Goal: Complete application form: Complete application form

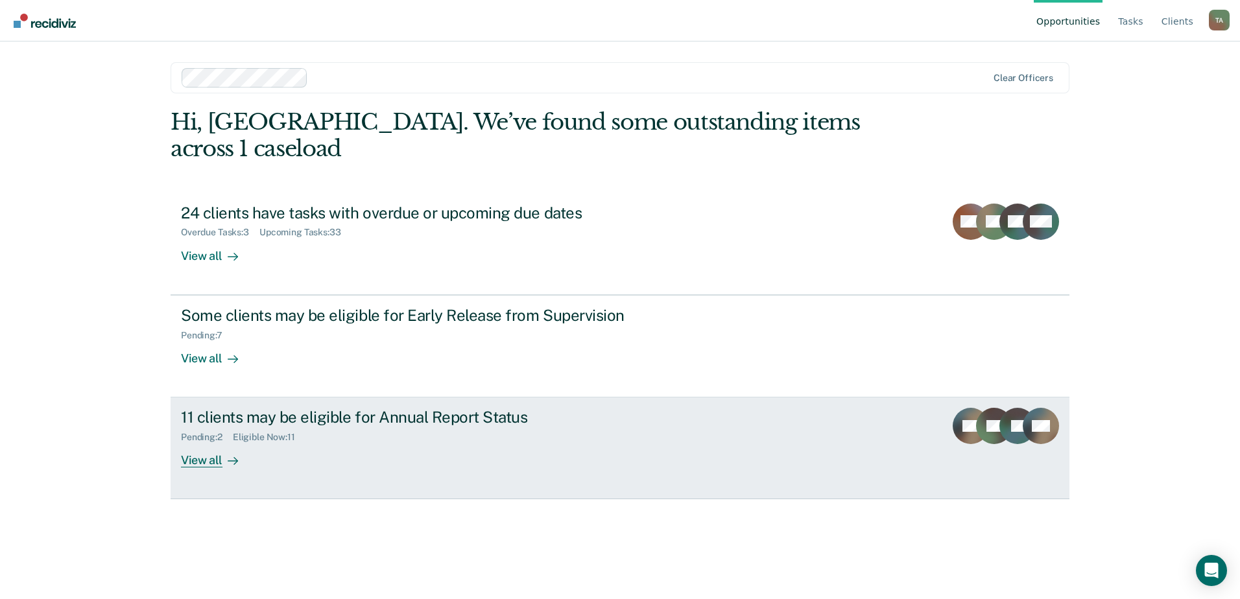
click at [458, 427] on div "11 clients may be eligible for Annual Report Status Pending : 2 Eligible Now : …" at bounding box center [424, 438] width 487 height 60
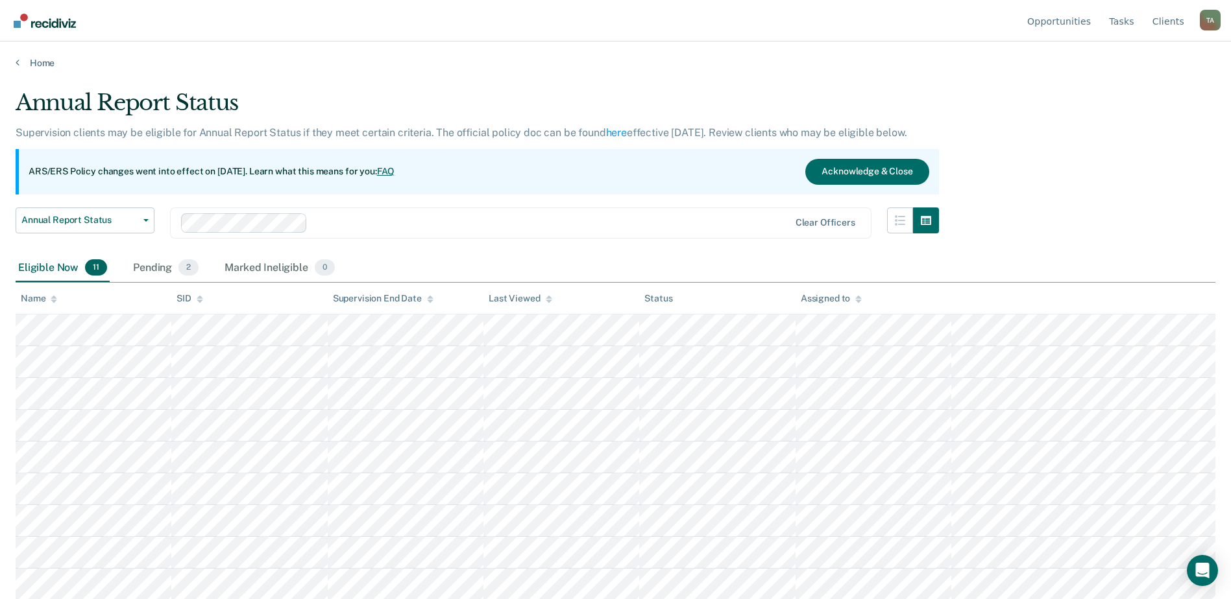
scroll to position [65, 0]
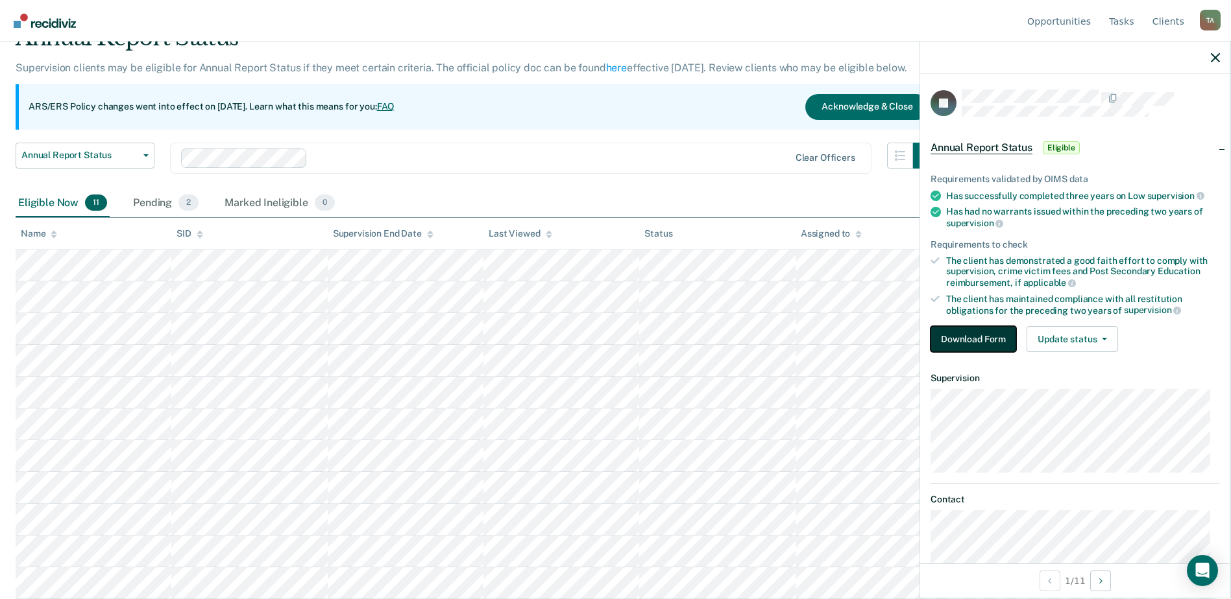
click at [977, 335] on button "Download Form" at bounding box center [973, 339] width 86 height 26
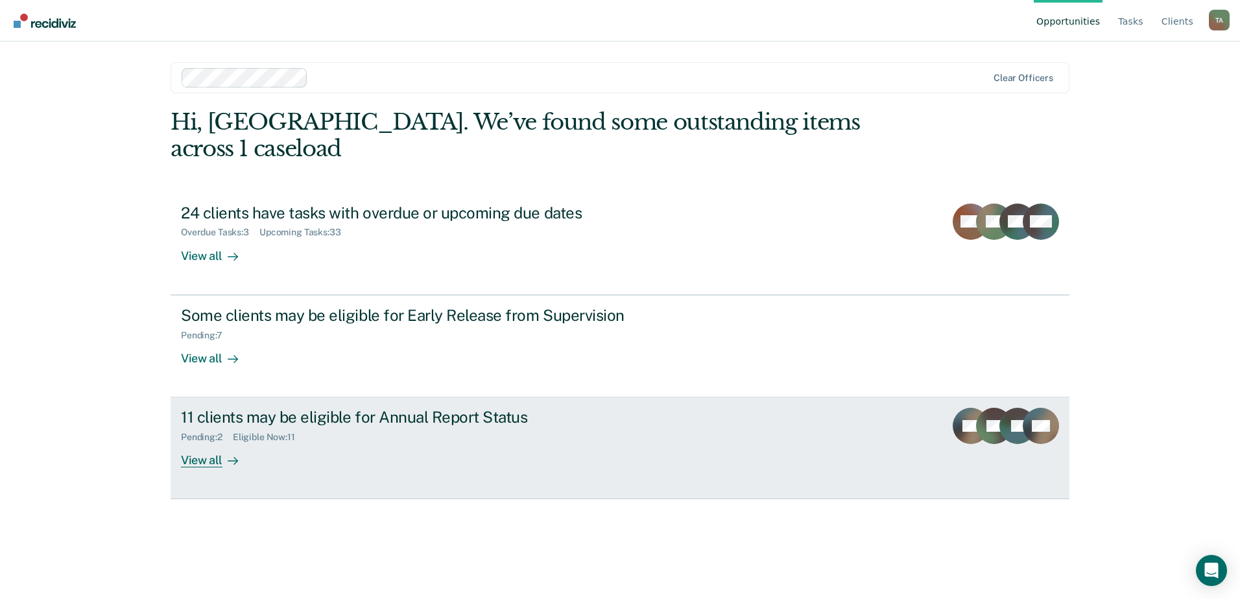
click at [477, 421] on div "11 clients may be eligible for Annual Report Status Pending : 2 Eligible Now : …" at bounding box center [424, 438] width 487 height 60
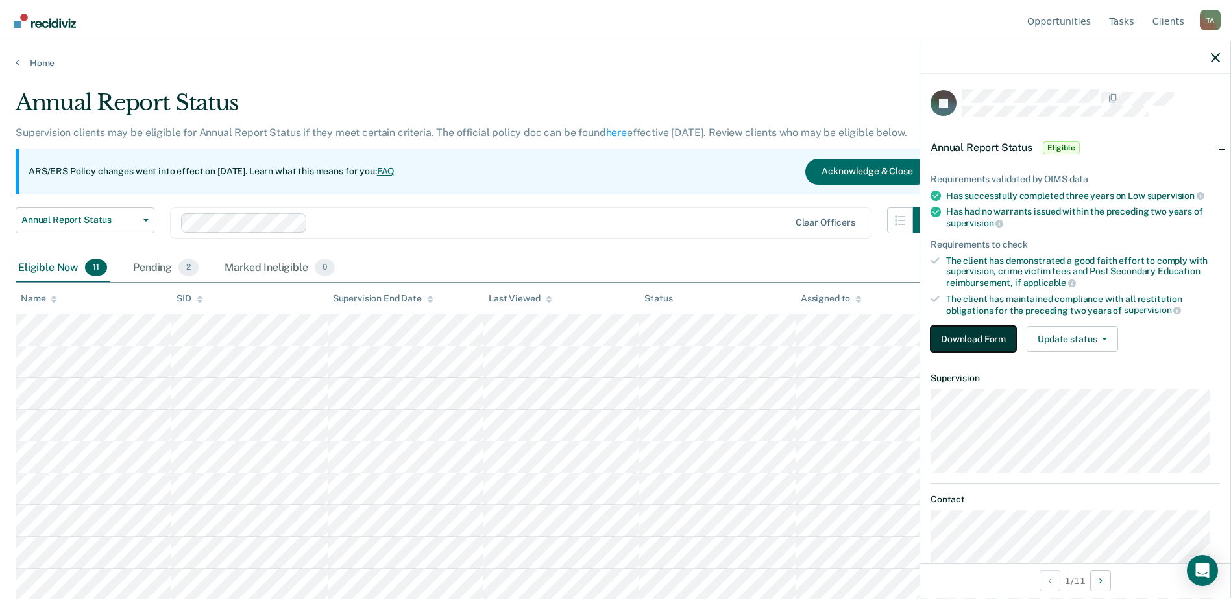
click at [974, 336] on button "Download Form" at bounding box center [973, 339] width 86 height 26
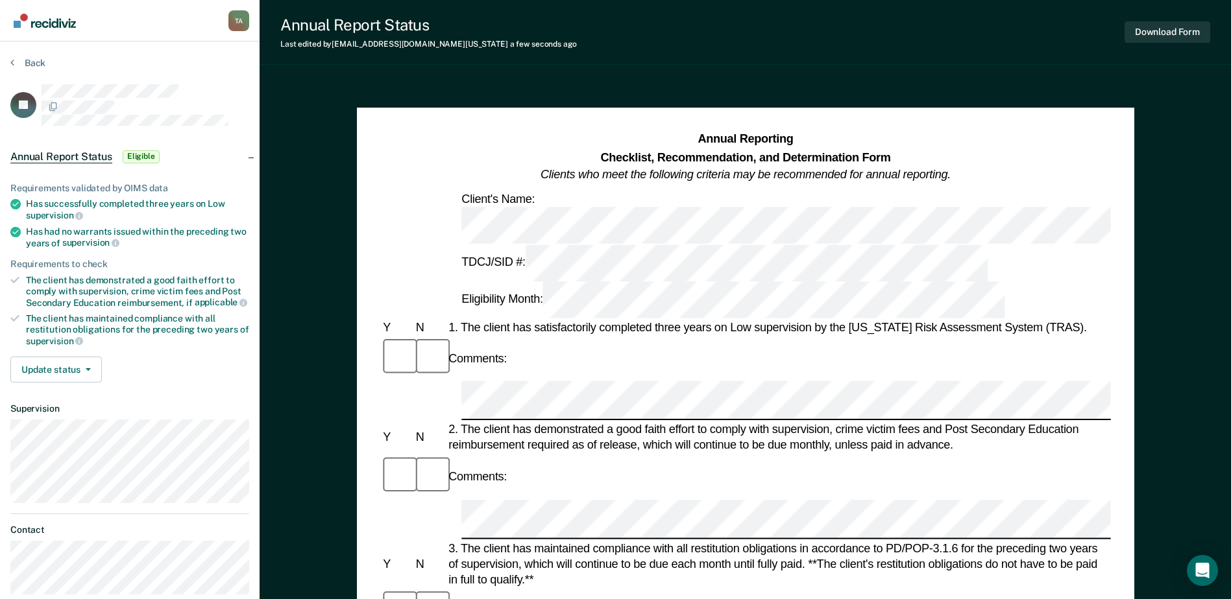
click at [1084, 188] on div "Annual Reporting Checklist, Recommendation, and Determination Form Clients who …" at bounding box center [745, 224] width 730 height 187
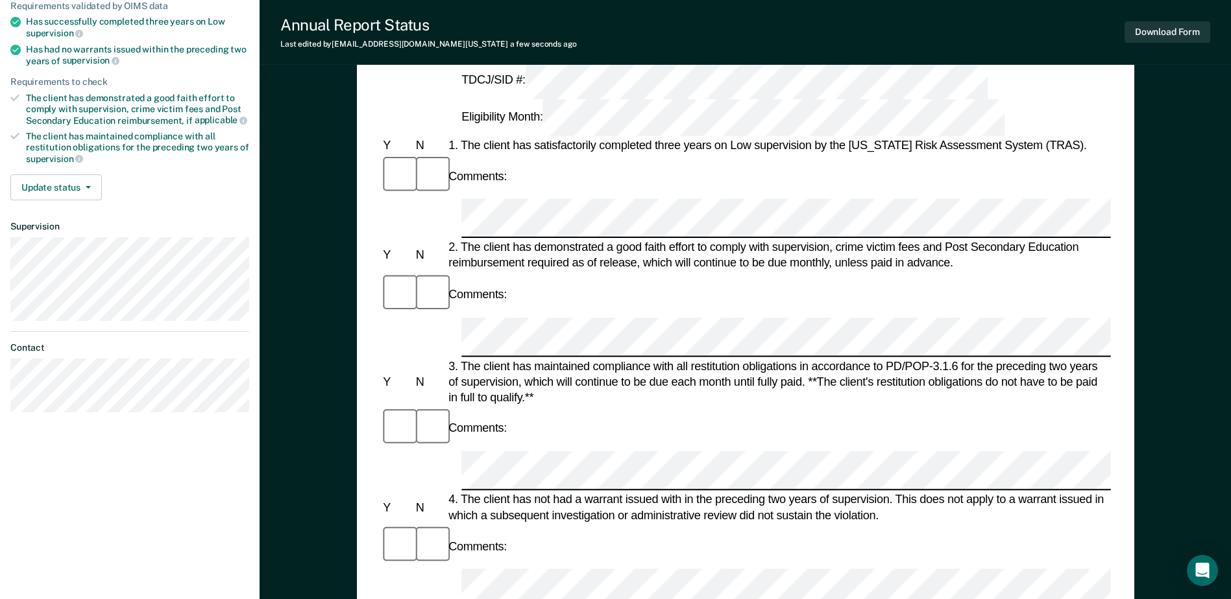
scroll to position [195, 0]
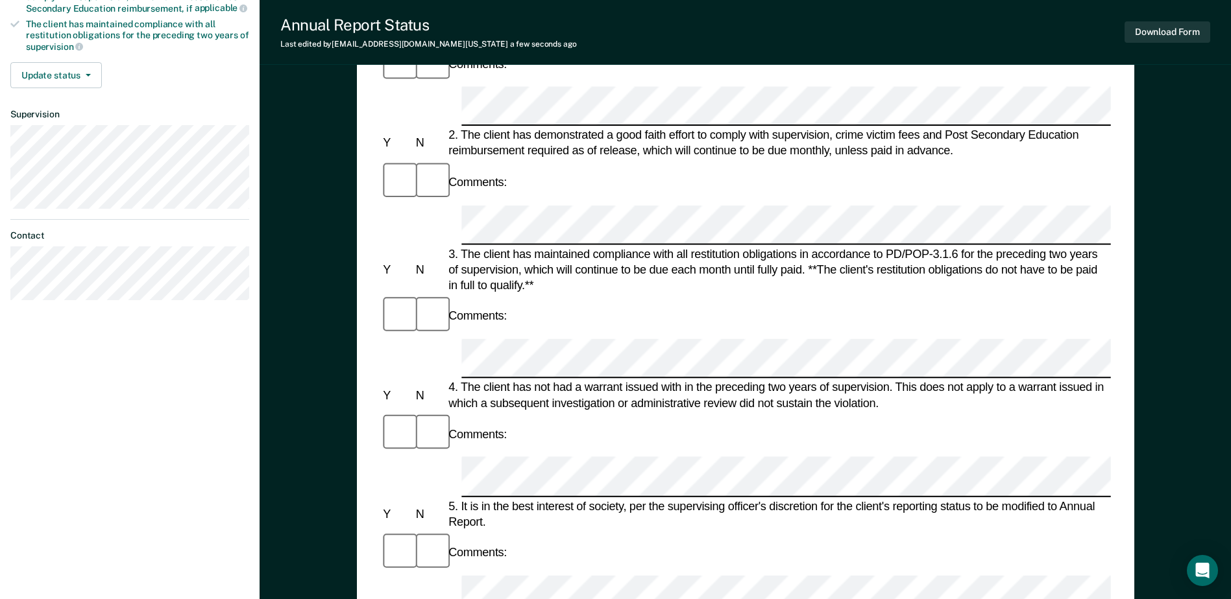
scroll to position [389, 0]
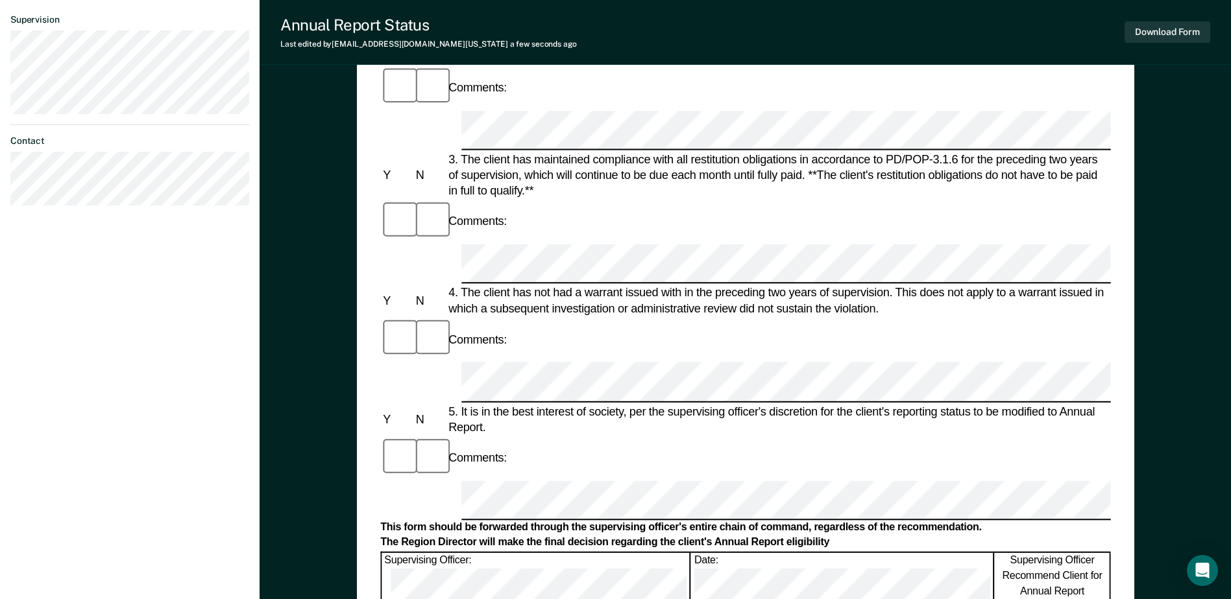
drag, startPoint x: 526, startPoint y: 494, endPoint x: 511, endPoint y: 505, distance: 19.1
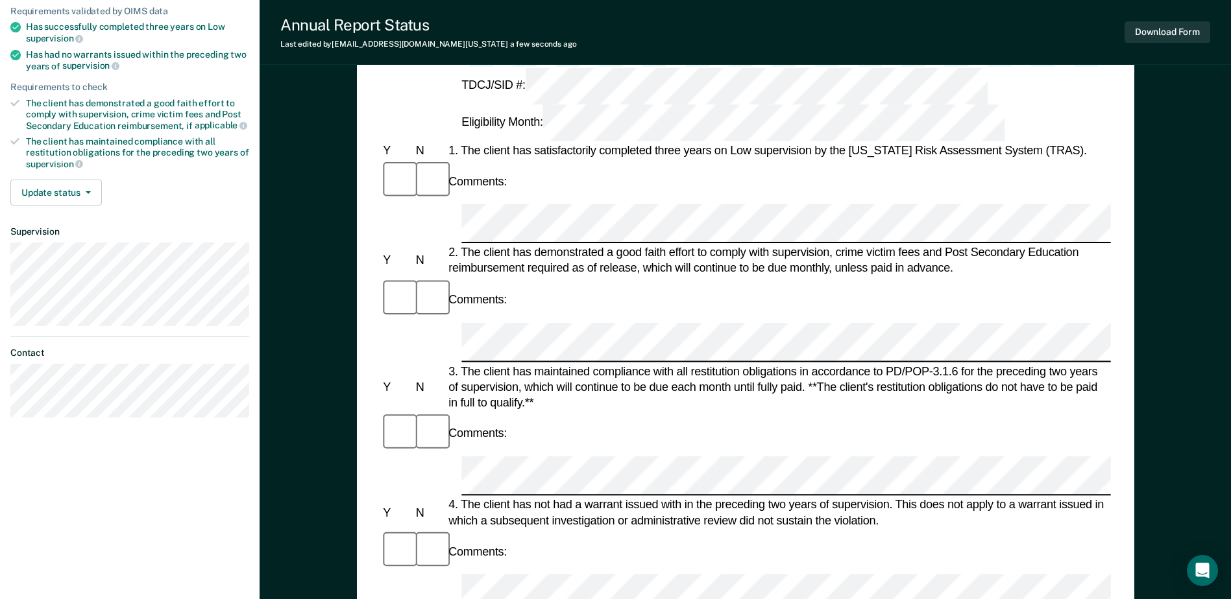
scroll to position [0, 0]
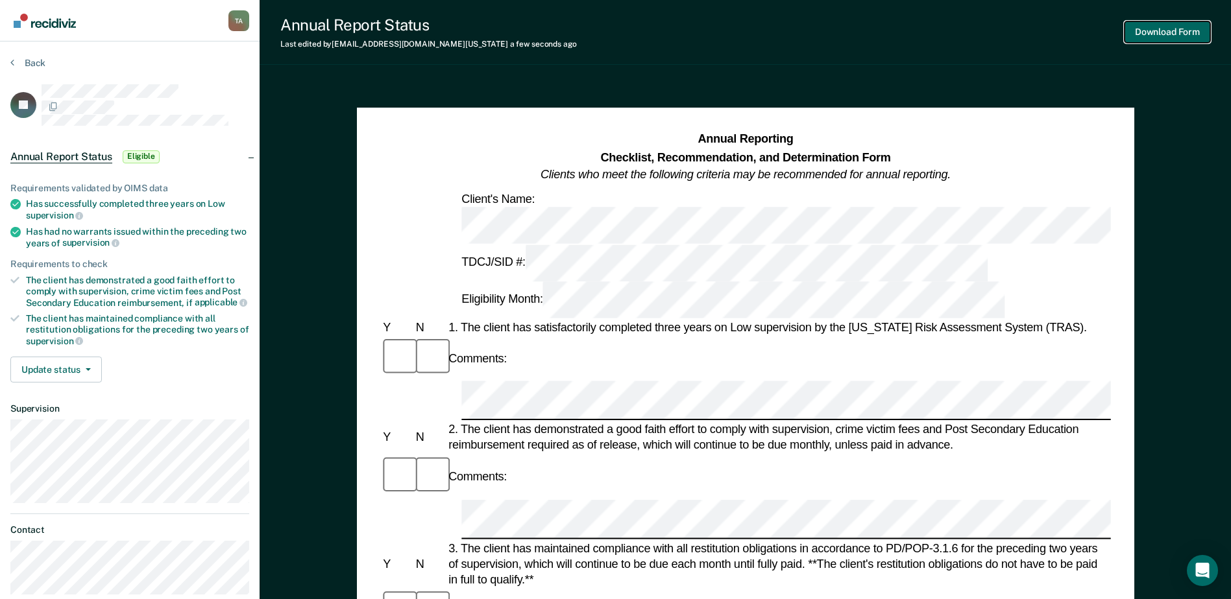
click at [1159, 27] on button "Download Form" at bounding box center [1167, 31] width 86 height 21
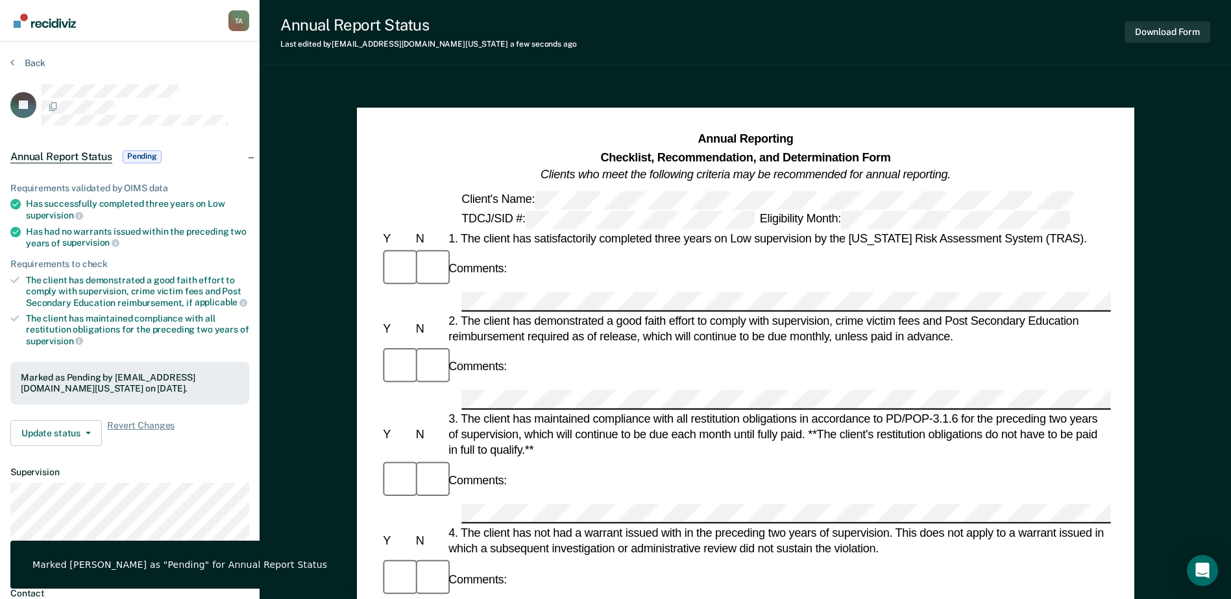
drag, startPoint x: 1189, startPoint y: 1, endPoint x: 893, endPoint y: 47, distance: 299.4
click at [893, 47] on div "Annual Report Status Last edited by Tiwalade.Adeyanju@tdcj.texas.gov a few seco…" at bounding box center [744, 32] width 971 height 65
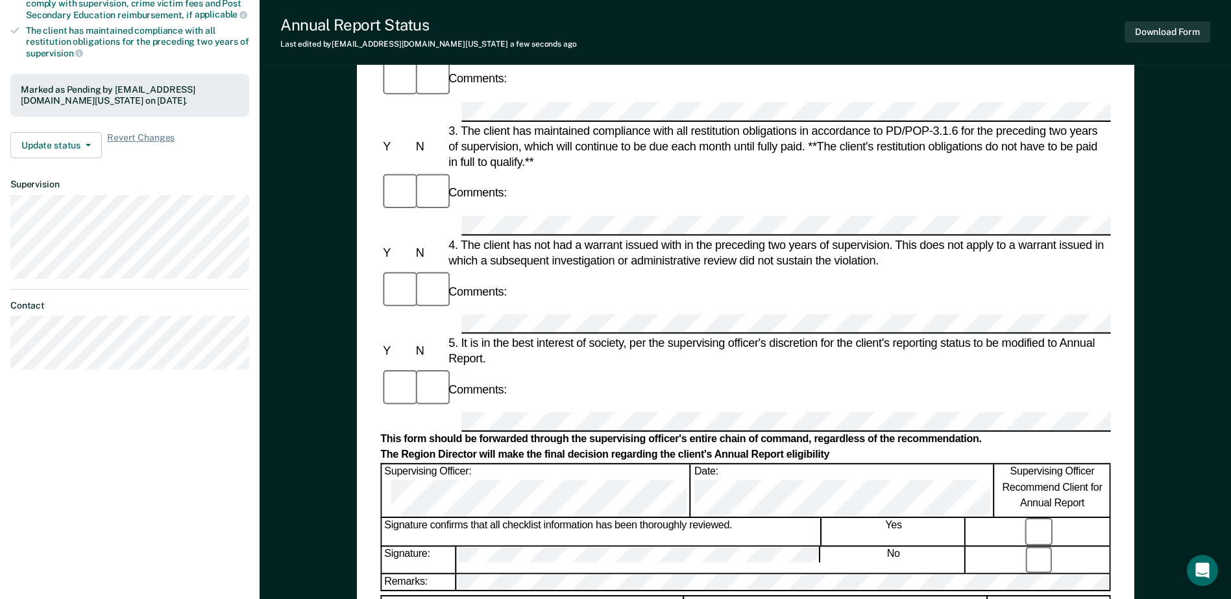
scroll to position [389, 0]
